Goal: Transaction & Acquisition: Purchase product/service

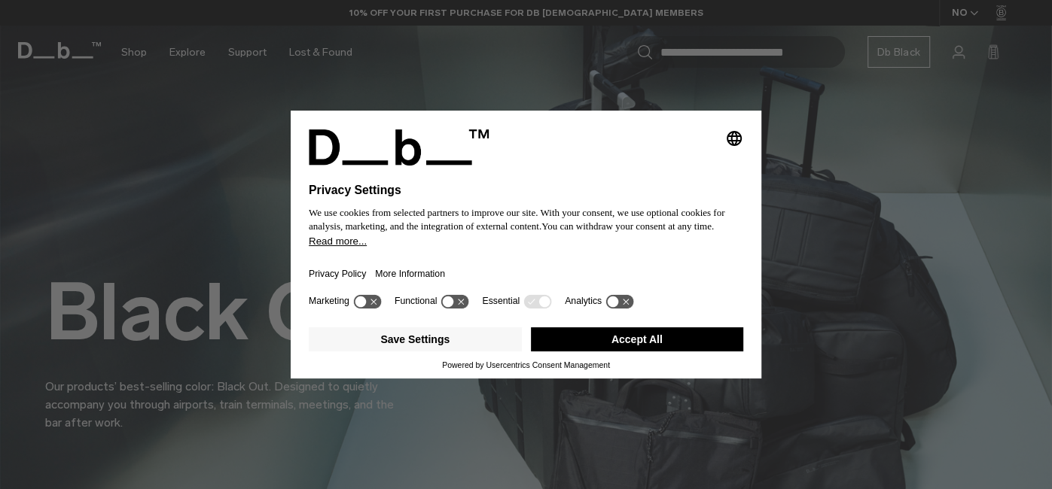
click at [635, 345] on button "Accept All" at bounding box center [637, 339] width 213 height 24
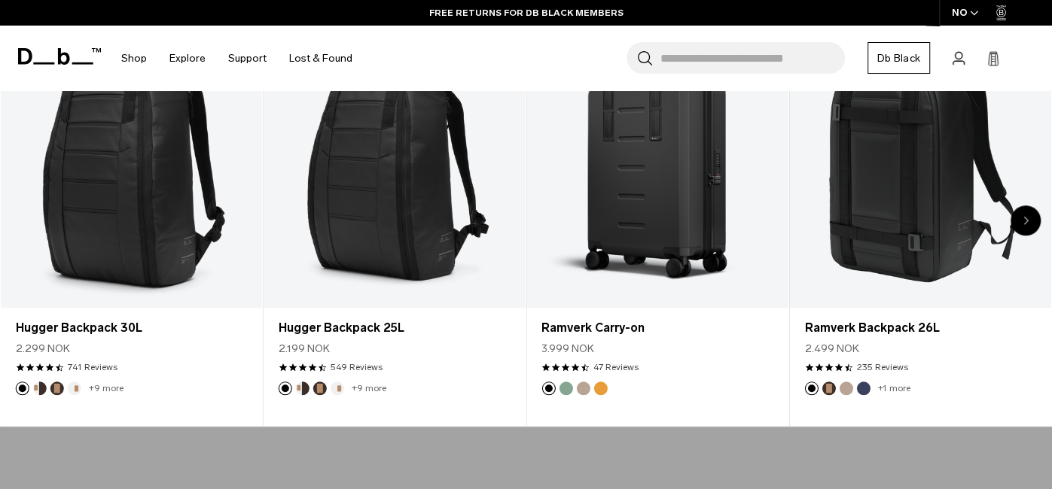
scroll to position [613, 0]
click at [294, 393] on ul "+9 more" at bounding box center [332, 388] width 108 height 14
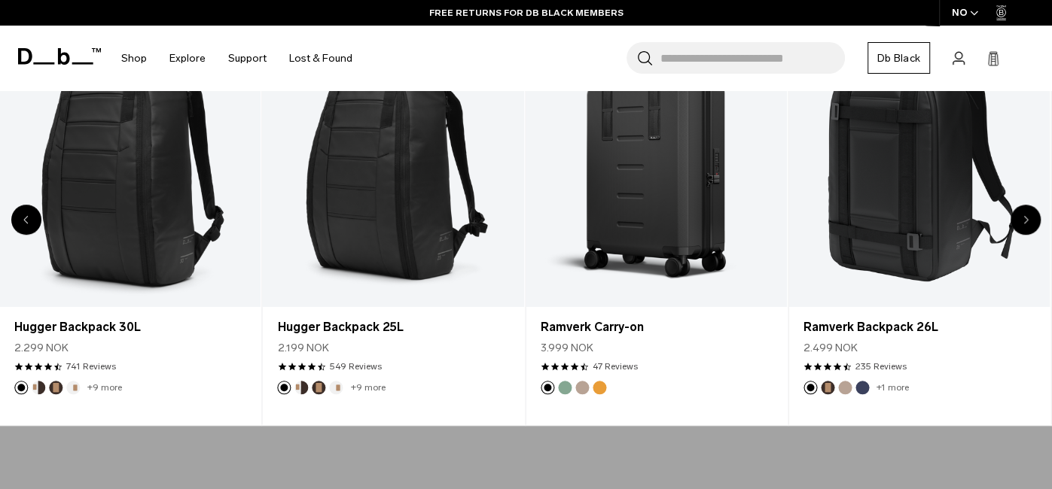
click at [298, 393] on img "Cappuccino" at bounding box center [302, 387] width 17 height 17
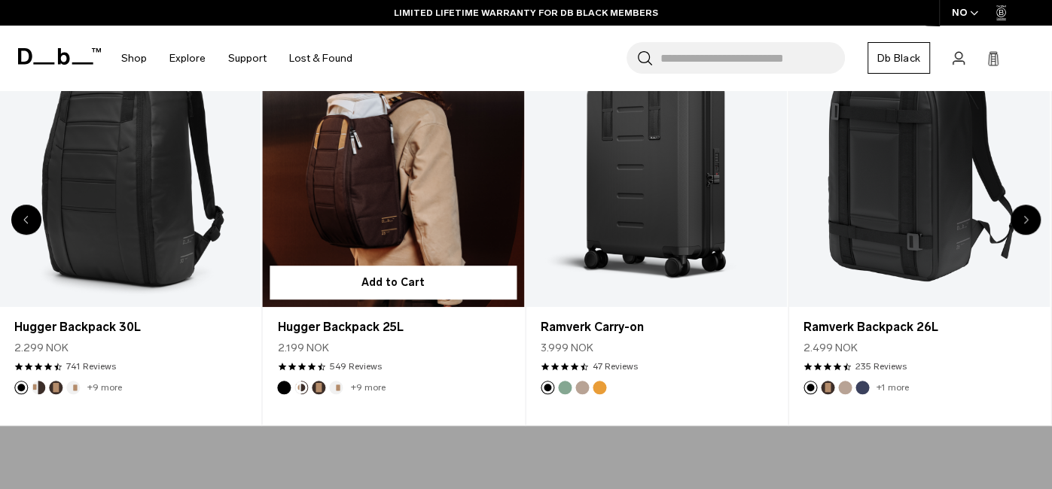
click at [322, 390] on button "Espresso" at bounding box center [319, 388] width 14 height 14
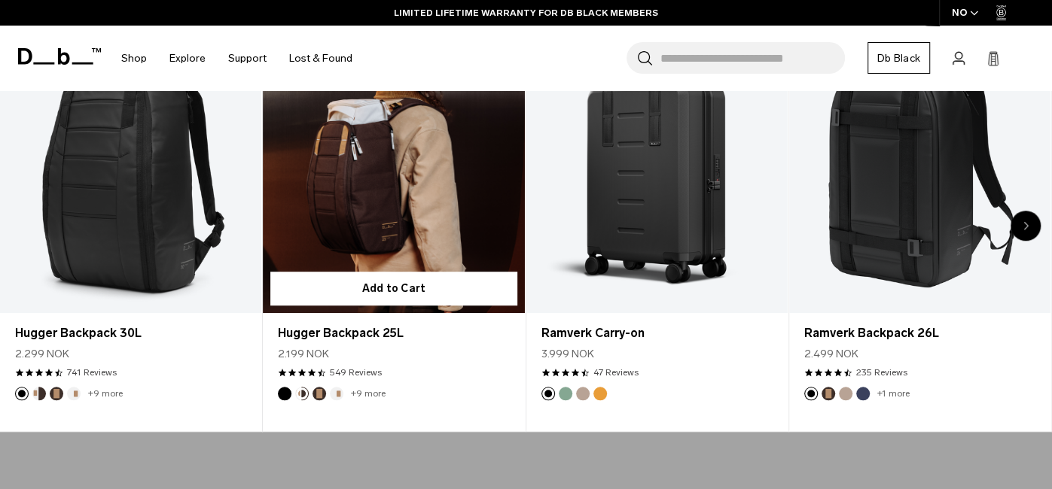
scroll to position [599, 0]
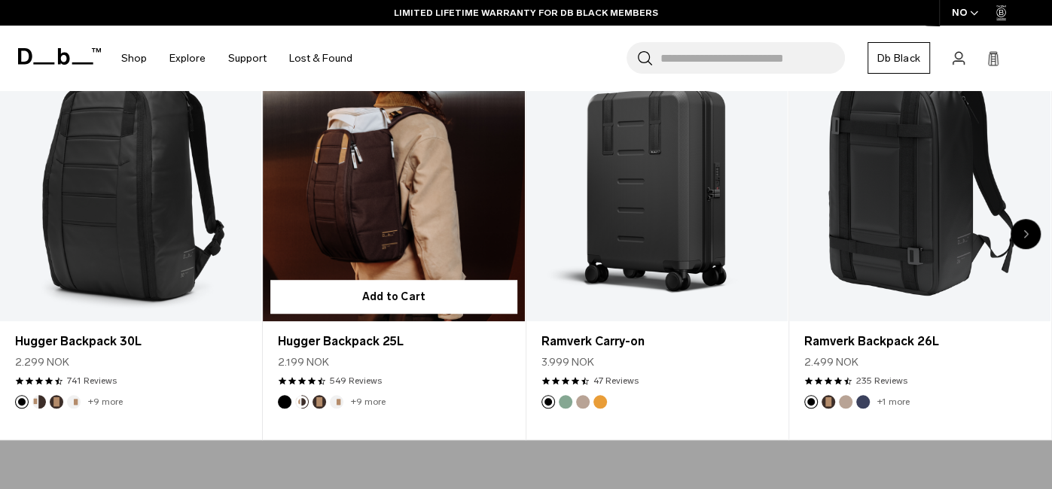
click at [321, 405] on button "Espresso" at bounding box center [319, 402] width 14 height 14
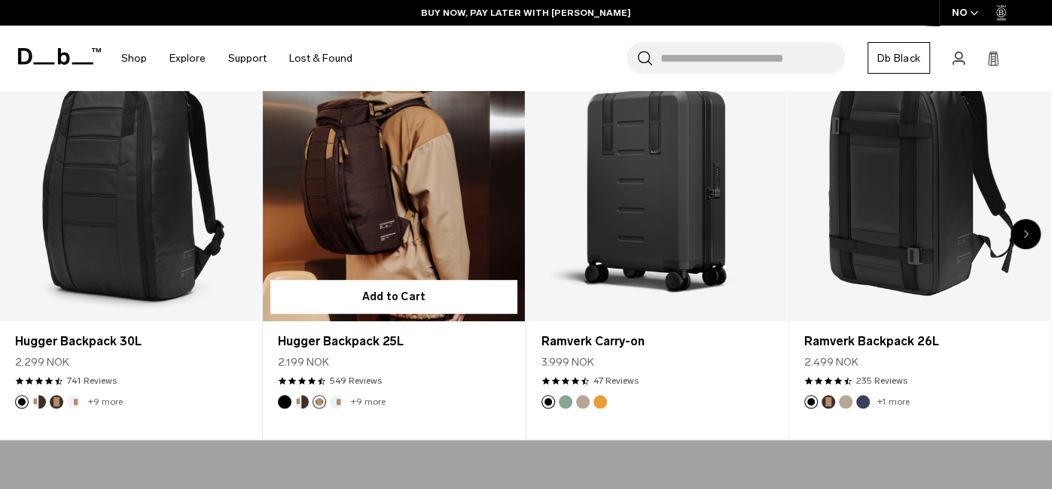
click at [359, 405] on link "+9 more" at bounding box center [368, 402] width 35 height 11
